Goal: Task Accomplishment & Management: Use online tool/utility

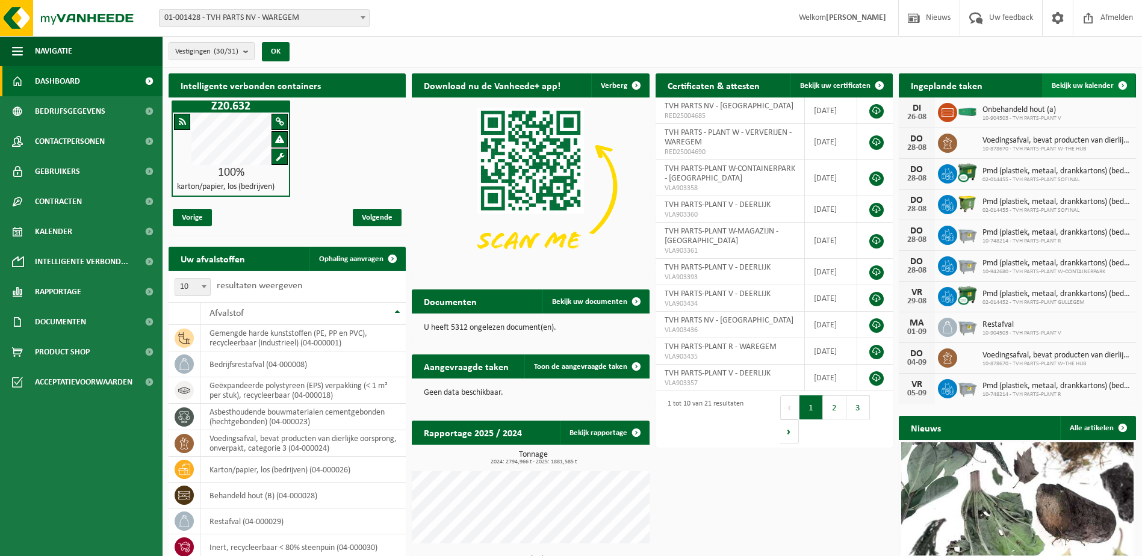
click at [1122, 78] on span at bounding box center [1122, 85] width 24 height 24
click at [1122, 87] on span at bounding box center [1122, 85] width 24 height 24
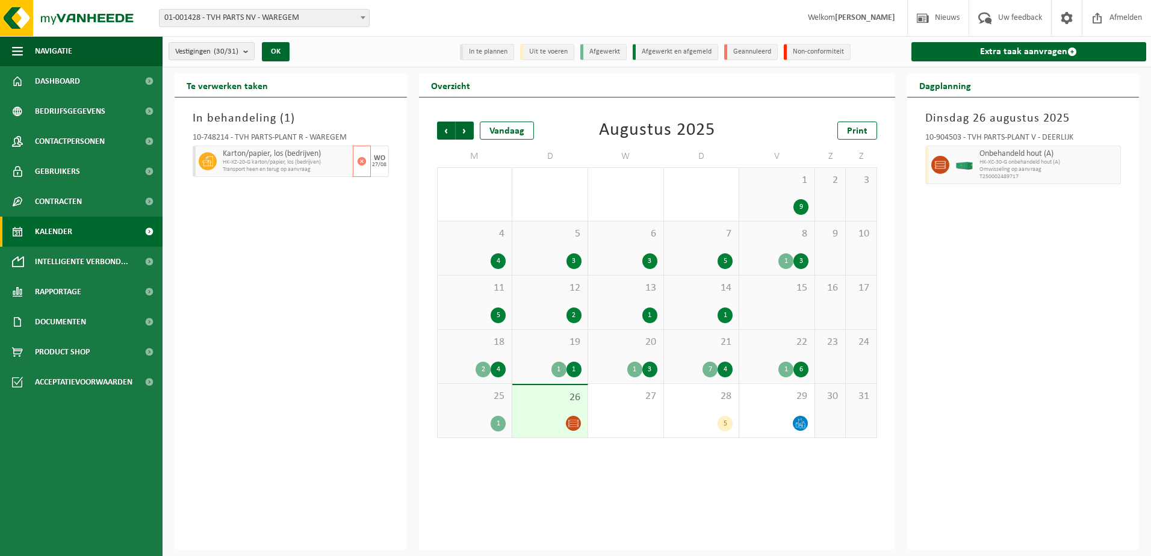
click at [283, 170] on span "Transport heen en terug op aanvraag" at bounding box center [286, 169] width 127 height 7
click at [242, 156] on span "Karton/papier, los (bedrijven)" at bounding box center [286, 154] width 127 height 10
click at [244, 159] on span "HK-XZ-20-G karton/papier, los (bedrijven)" at bounding box center [286, 162] width 127 height 7
click at [244, 161] on span "HK-XZ-20-G karton/papier, los (bedrijven)" at bounding box center [295, 162] width 145 height 7
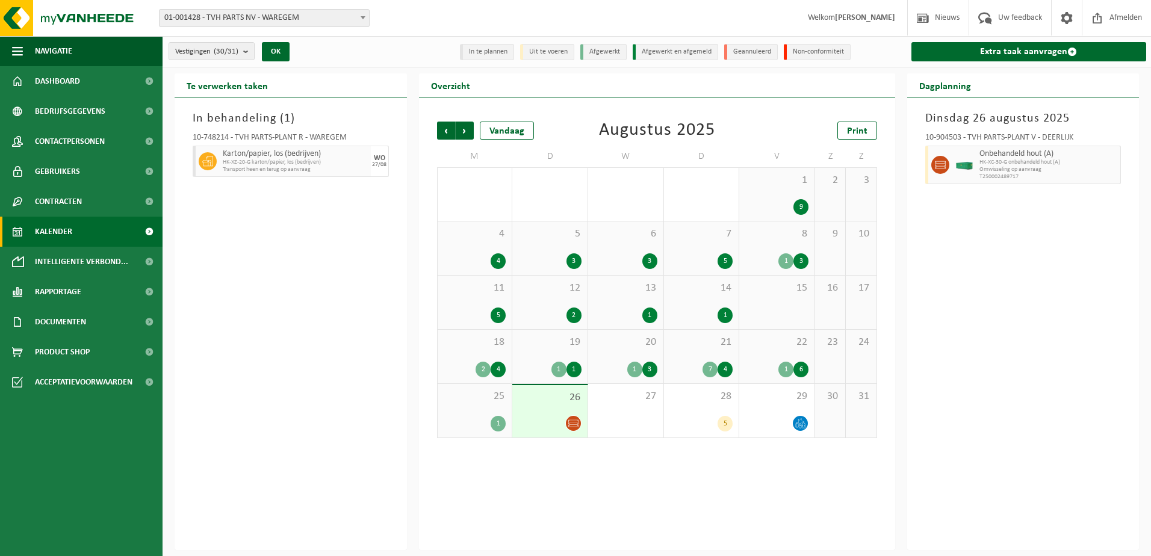
click at [277, 352] on div "In behandeling ( 1 ) 10-748214 - TVH PARTS-PLANT R - WAREGEM Karton/papier, los…" at bounding box center [291, 323] width 232 height 453
